Goal: Use online tool/utility: Utilize a website feature to perform a specific function

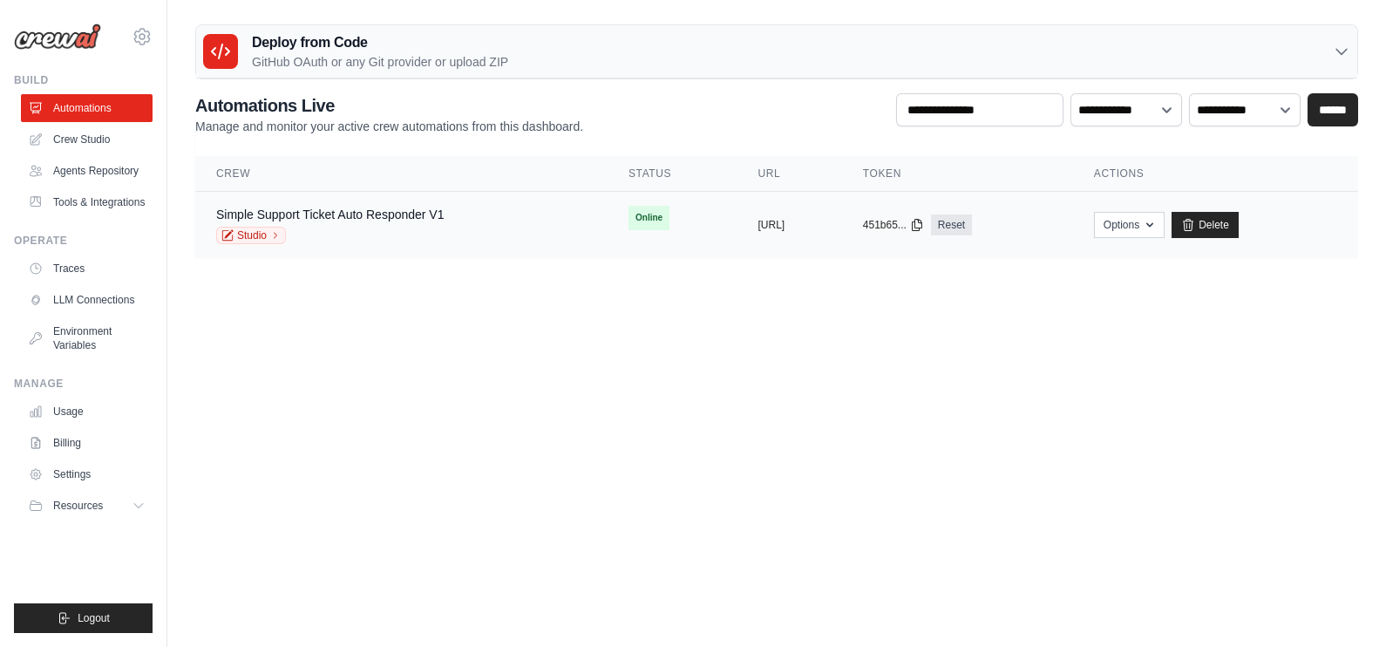
click at [497, 241] on div "Simple Support Ticket Auto Responder V1 Studio" at bounding box center [401, 225] width 370 height 38
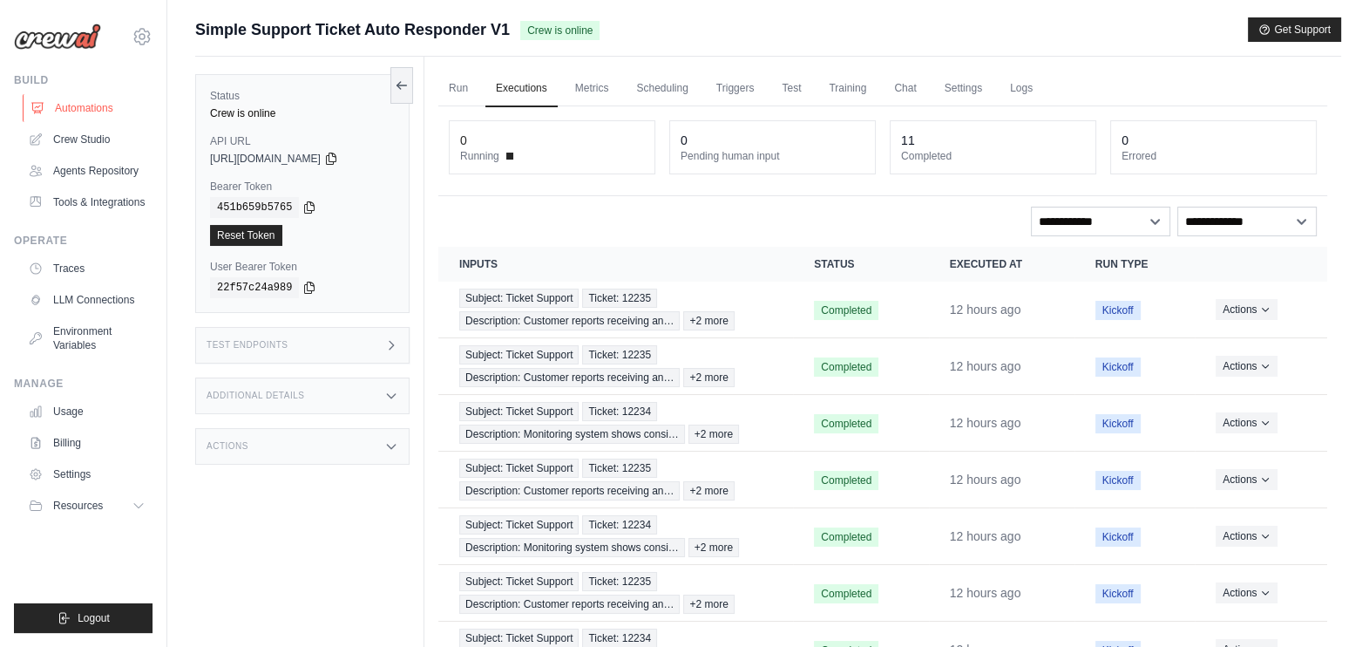
click at [91, 118] on link "Automations" at bounding box center [89, 108] width 132 height 28
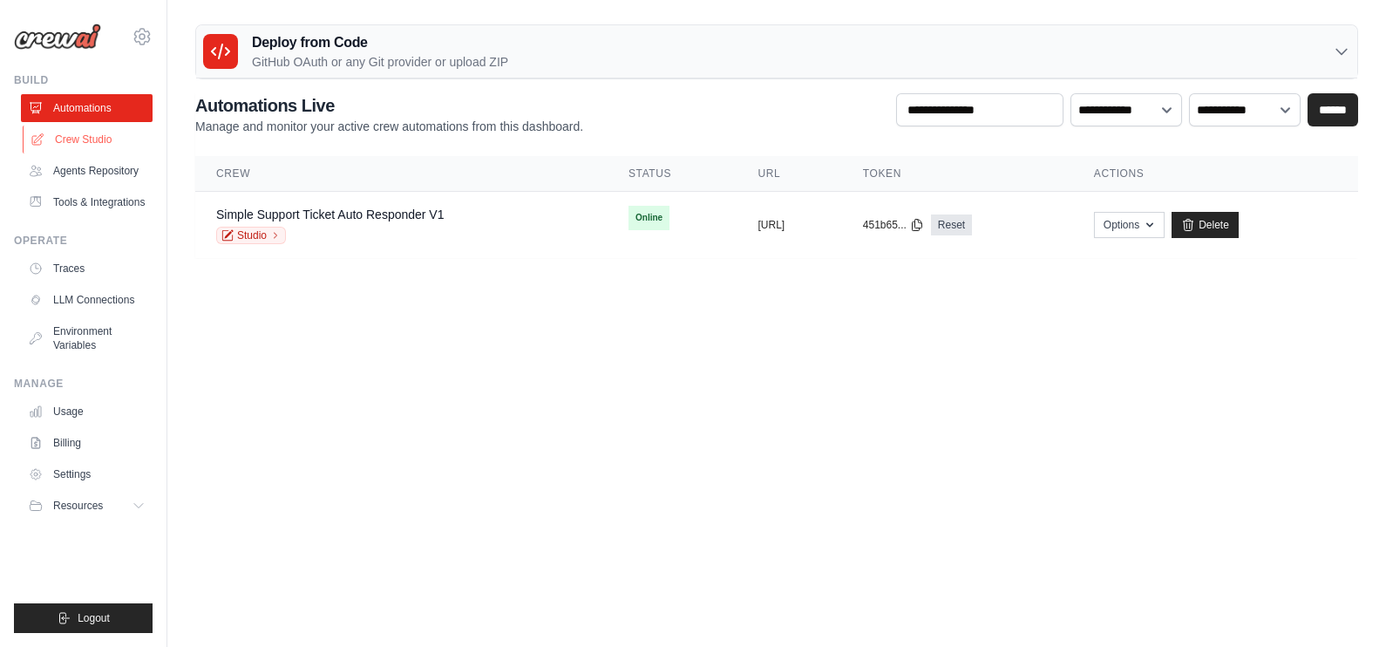
click at [91, 129] on link "Crew Studio" at bounding box center [89, 140] width 132 height 28
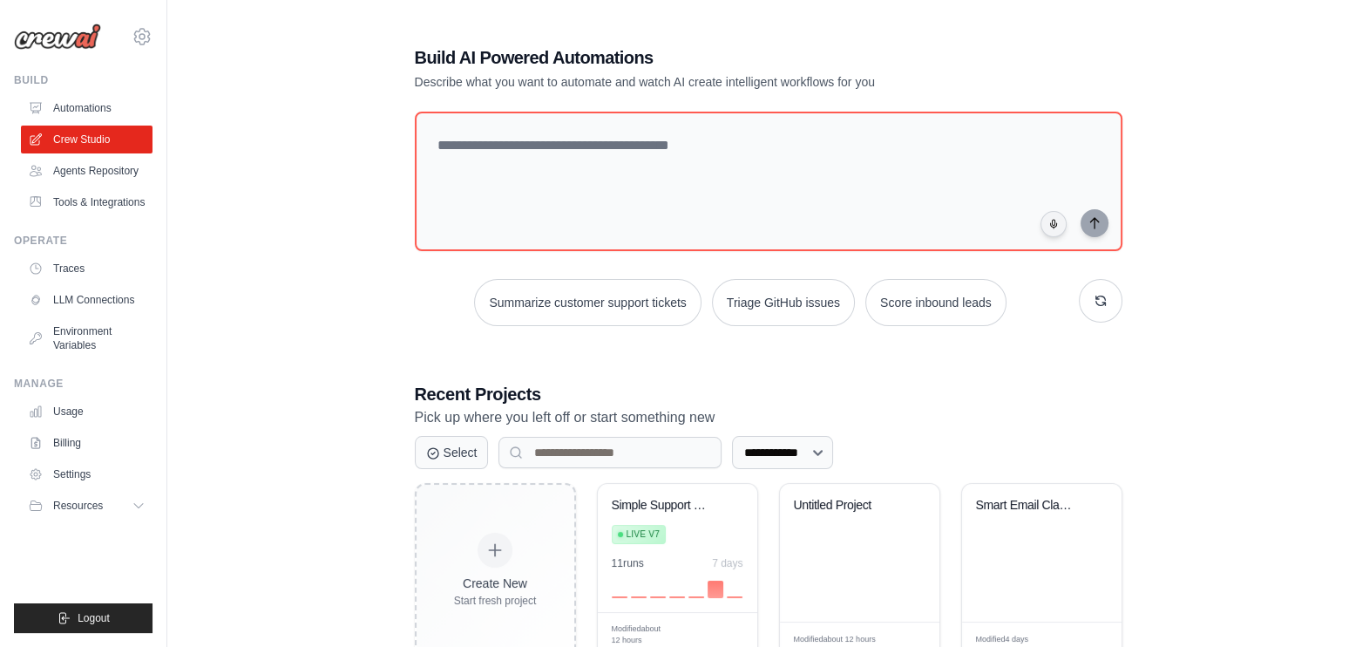
scroll to position [54, 0]
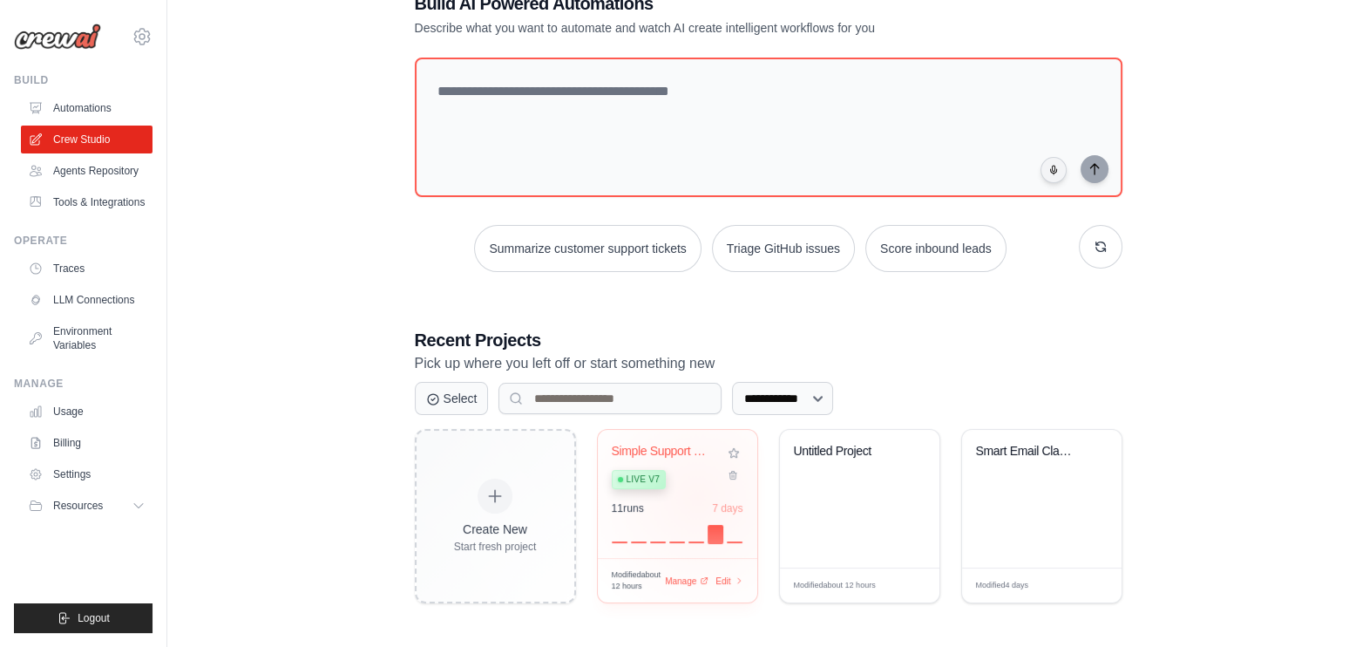
click at [697, 496] on div "Simple Support Ticket Auto-Responde... Live v7 11 run s 7 days" at bounding box center [677, 494] width 159 height 128
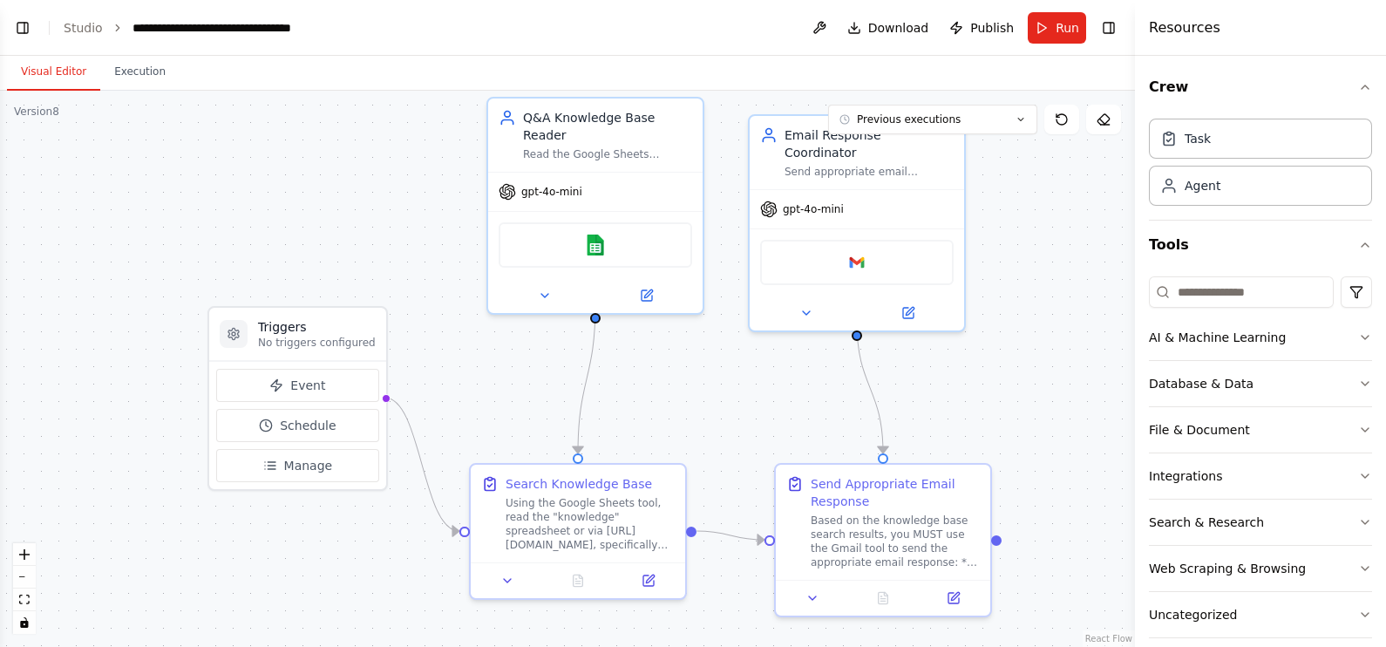
drag, startPoint x: 992, startPoint y: 324, endPoint x: 1112, endPoint y: 261, distance: 136.1
click at [1112, 261] on div ".deletable-edge-delete-btn { width: 20px; height: 20px; border: 0px solid #ffff…" at bounding box center [567, 369] width 1135 height 556
